Goal: Book appointment/travel/reservation

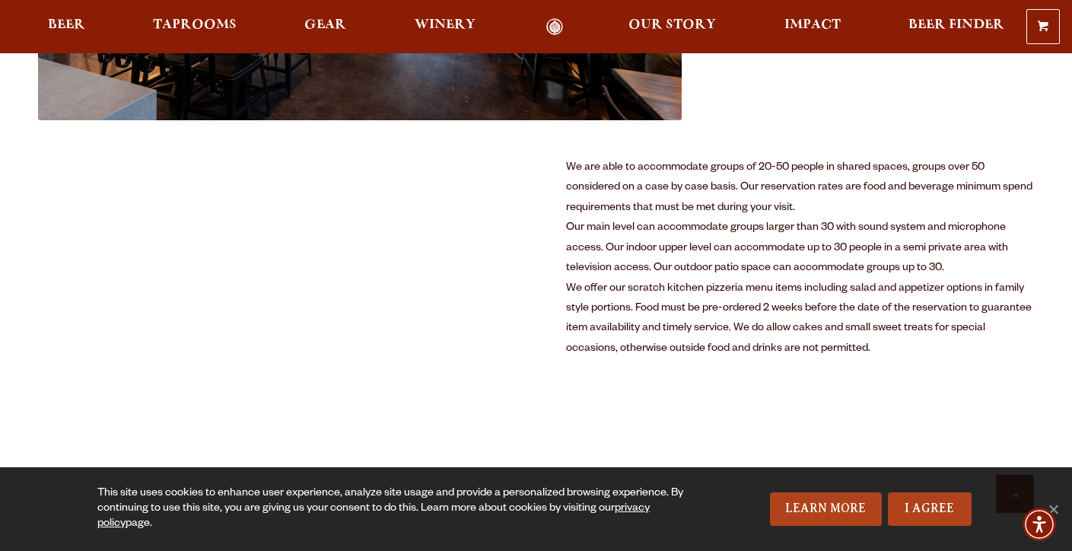
scroll to position [809, 0]
click at [196, 21] on span "Taprooms" at bounding box center [195, 25] width 84 height 12
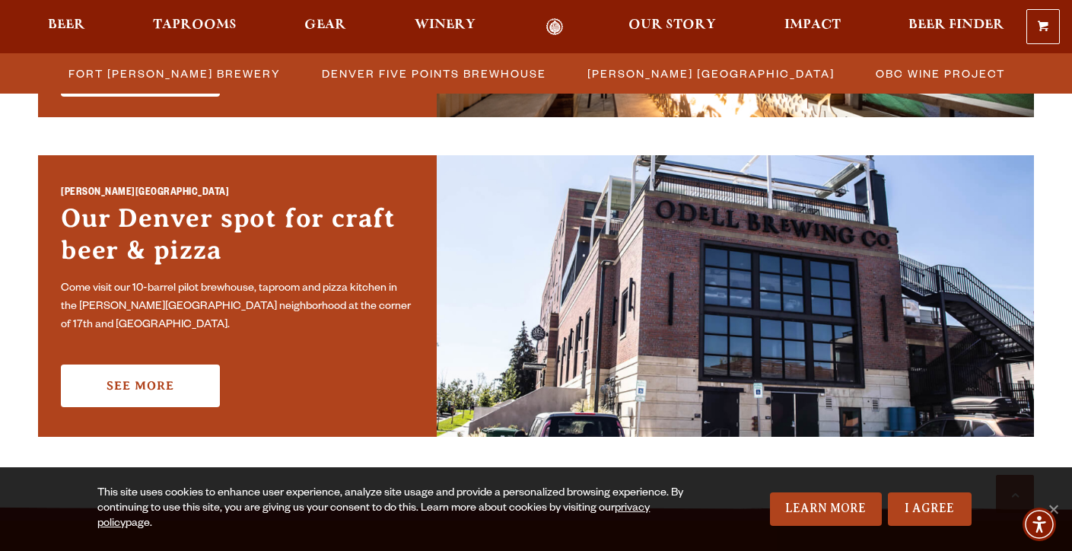
scroll to position [1057, 0]
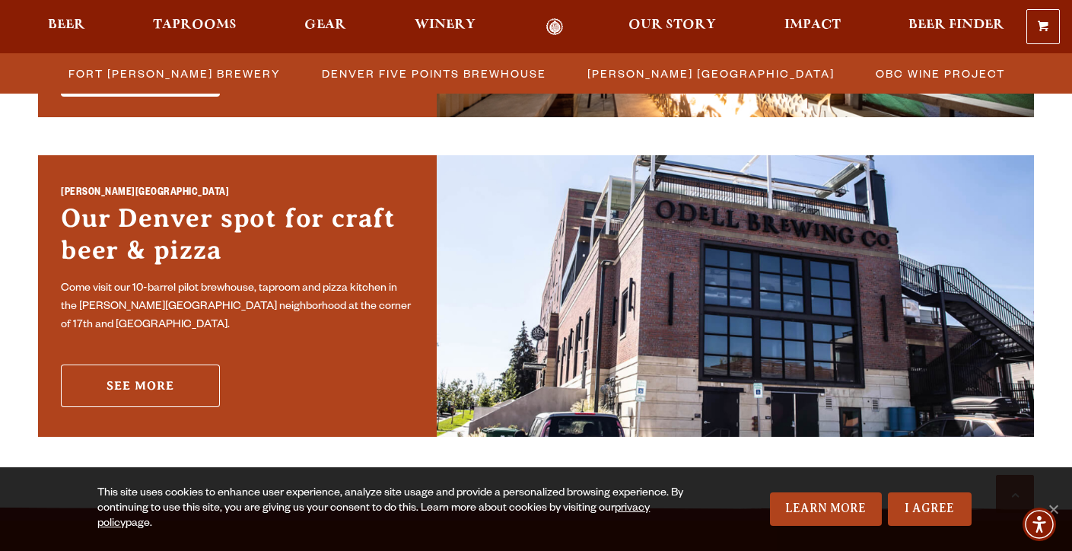
click at [189, 373] on link "See More" at bounding box center [140, 385] width 159 height 43
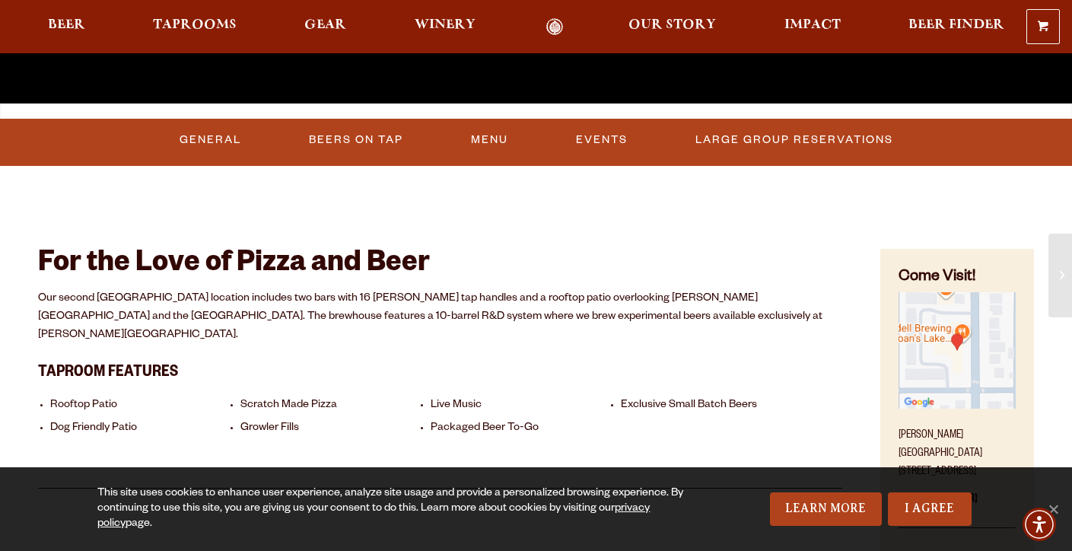
scroll to position [275, 0]
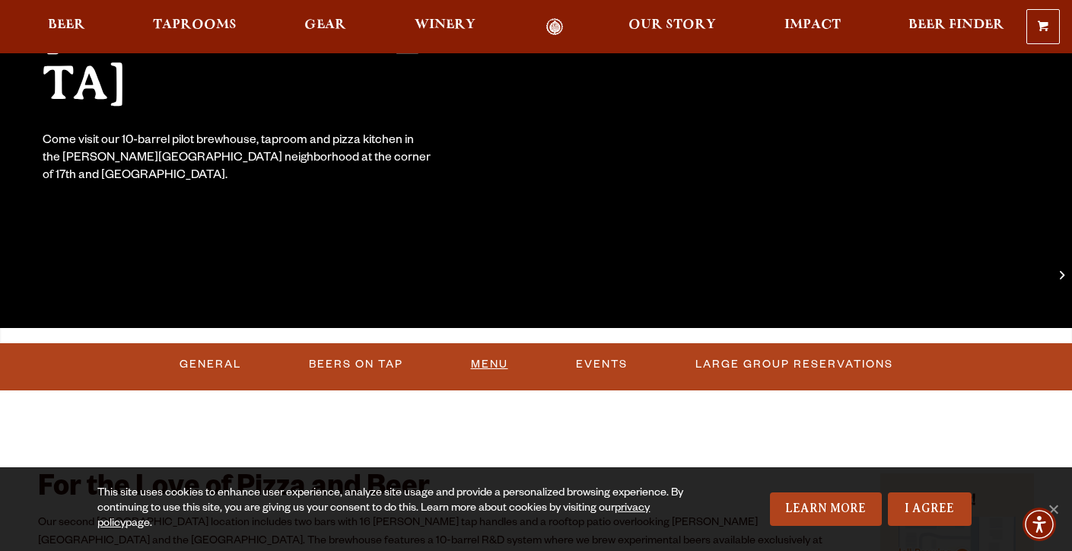
click at [495, 371] on link "Menu" at bounding box center [489, 364] width 49 height 35
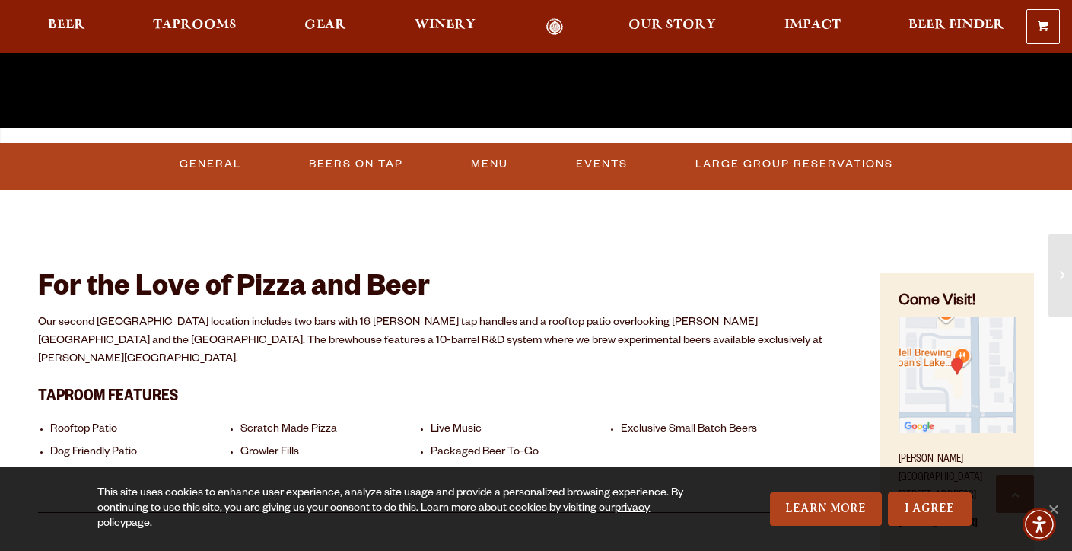
scroll to position [675, 0]
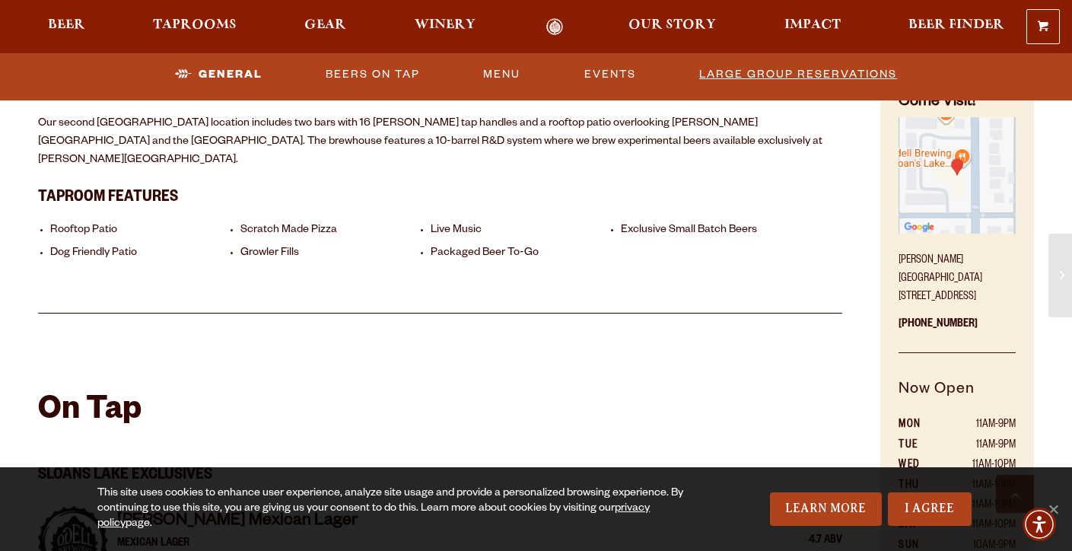
click at [759, 74] on link "Large Group Reservations" at bounding box center [798, 74] width 210 height 35
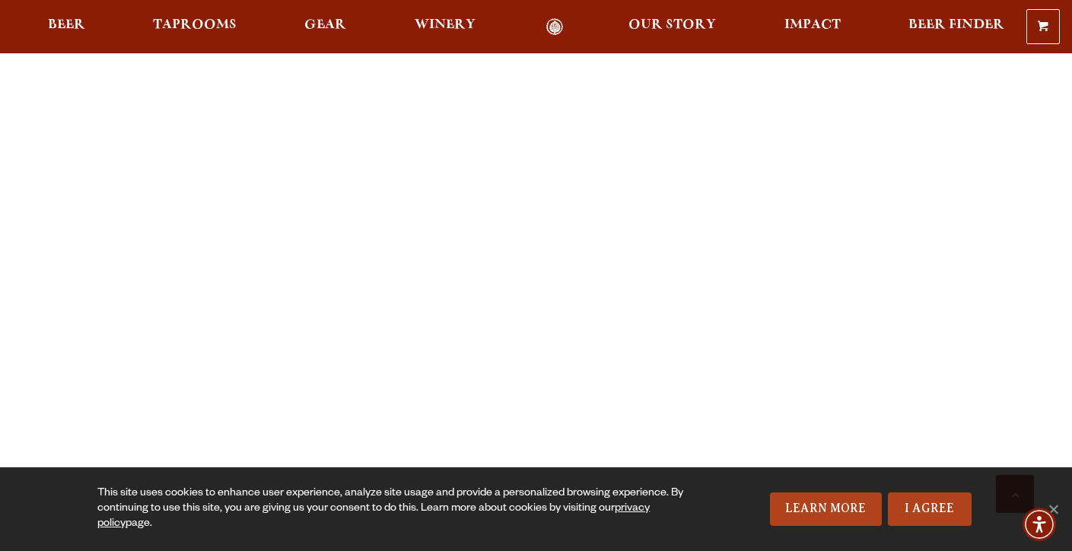
scroll to position [2173, 0]
